Goal: Task Accomplishment & Management: Use online tool/utility

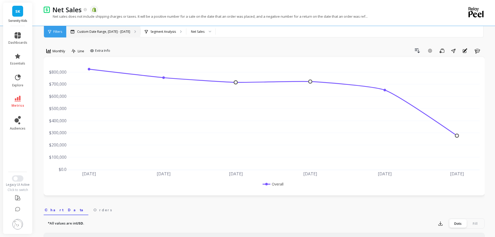
click at [116, 31] on p "Custom Date Range, [DATE] - [DATE]" at bounding box center [103, 32] width 53 height 4
click at [10, 12] on div "SK Serenity Kids" at bounding box center [17, 14] width 29 height 23
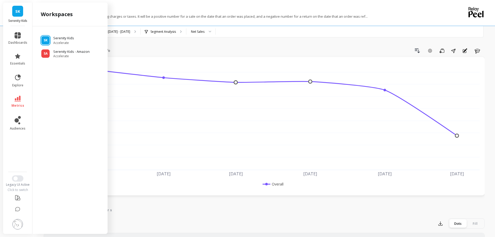
click at [54, 66] on div "SK Serenity Kids Accelerate SA Serenity Kids - Amazon Accelerate" at bounding box center [69, 128] width 75 height 205
click at [59, 55] on span "Accelerate" at bounding box center [72, 56] width 38 height 4
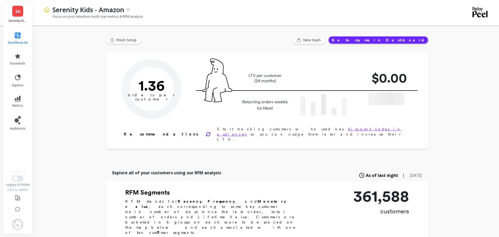
type input "Champions"
type input "20612"
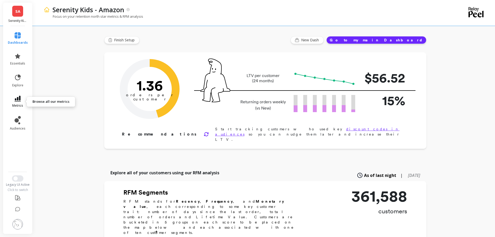
click at [17, 101] on icon at bounding box center [18, 99] width 6 height 6
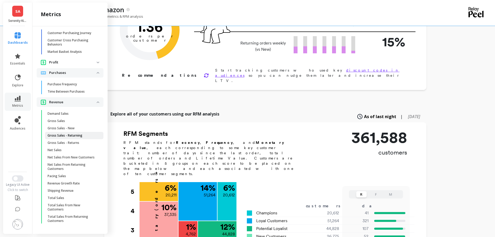
scroll to position [78, 0]
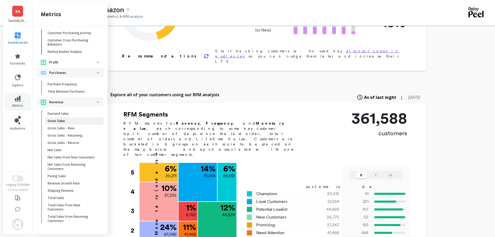
click at [61, 119] on p "Gross Sales" at bounding box center [56, 121] width 17 height 4
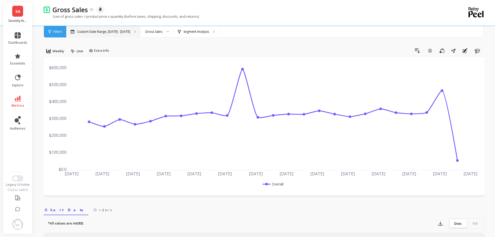
click at [103, 27] on div "Custom Date Range, [DATE] - [DATE]" at bounding box center [103, 31] width 74 height 11
click at [62, 51] on span "Weekly" at bounding box center [59, 51] width 12 height 5
click at [54, 93] on div "Monthly" at bounding box center [63, 92] width 30 height 5
